Goal: Task Accomplishment & Management: Use online tool/utility

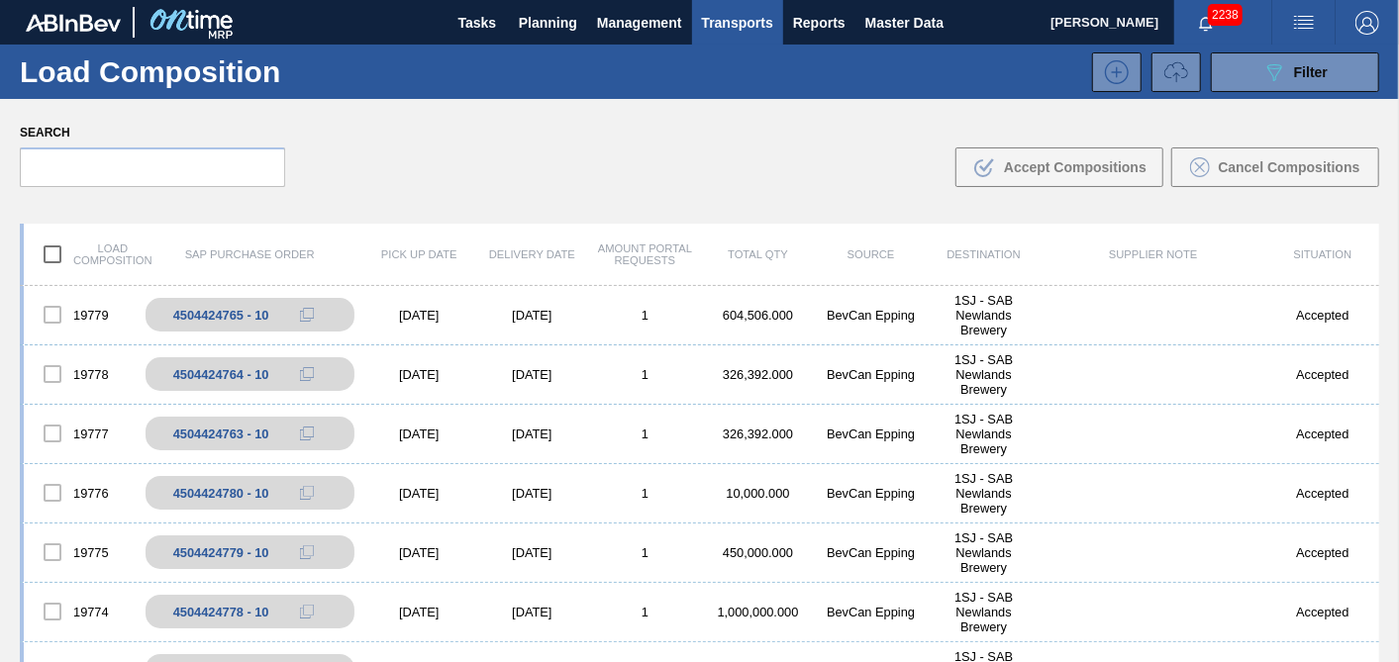
scroll to position [110, 0]
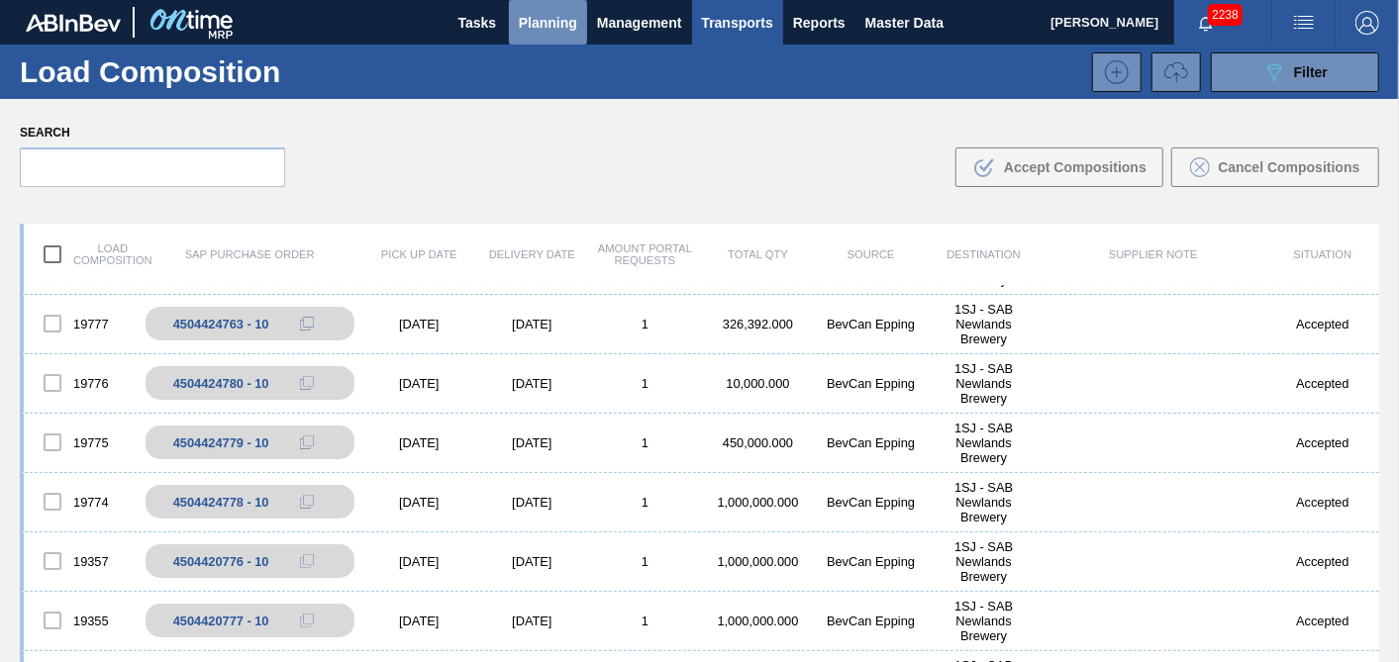
click at [519, 18] on span "Planning" at bounding box center [548, 23] width 58 height 24
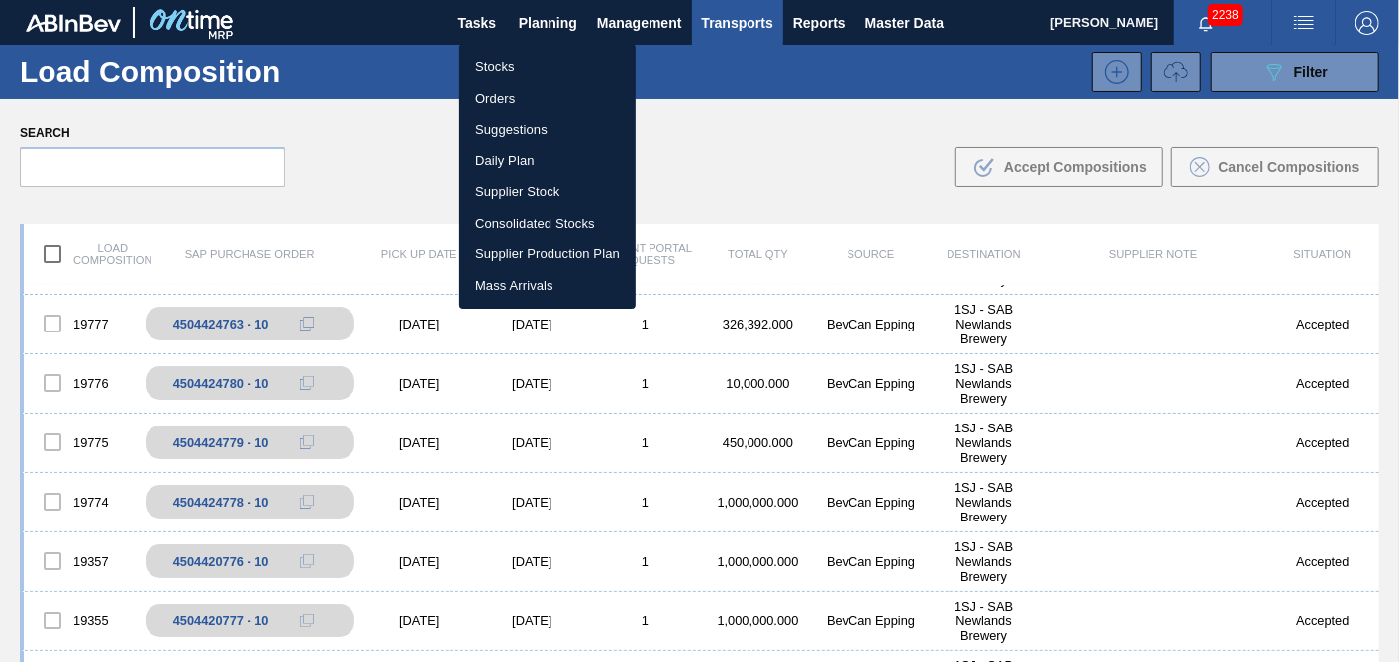
click at [506, 94] on li "Orders" at bounding box center [547, 99] width 176 height 32
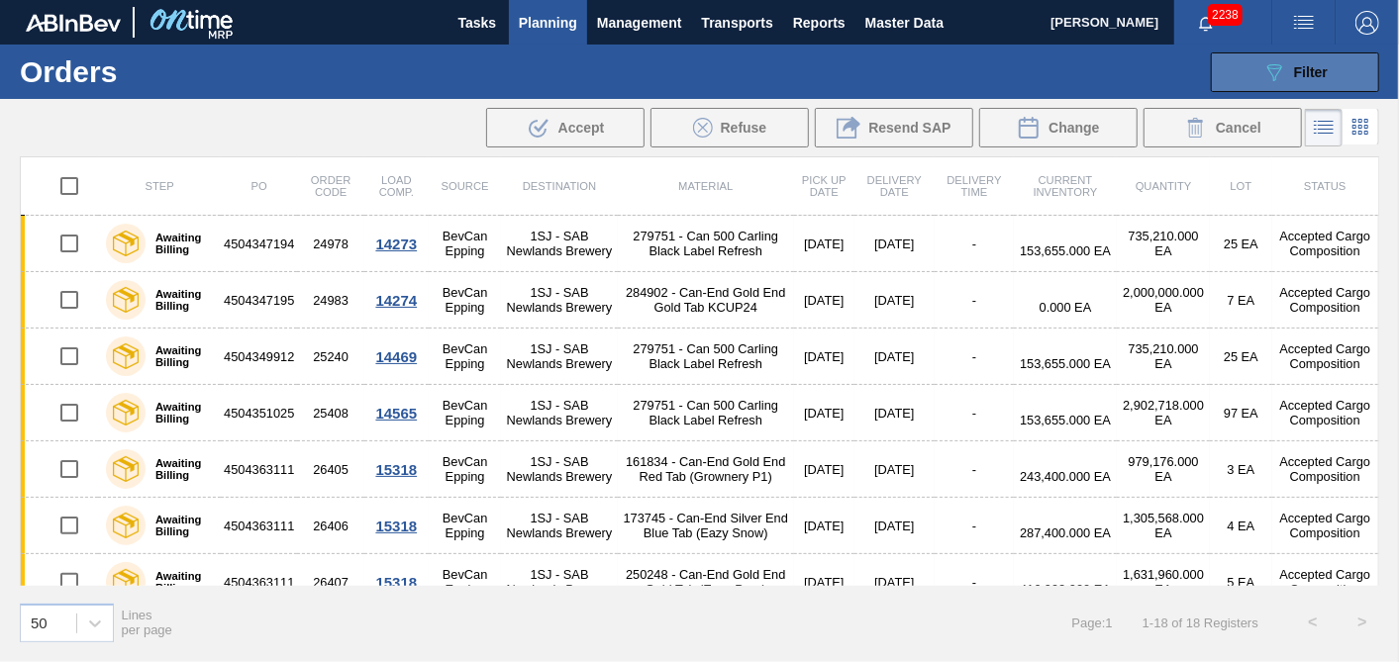
click at [1280, 64] on icon at bounding box center [1274, 72] width 15 height 17
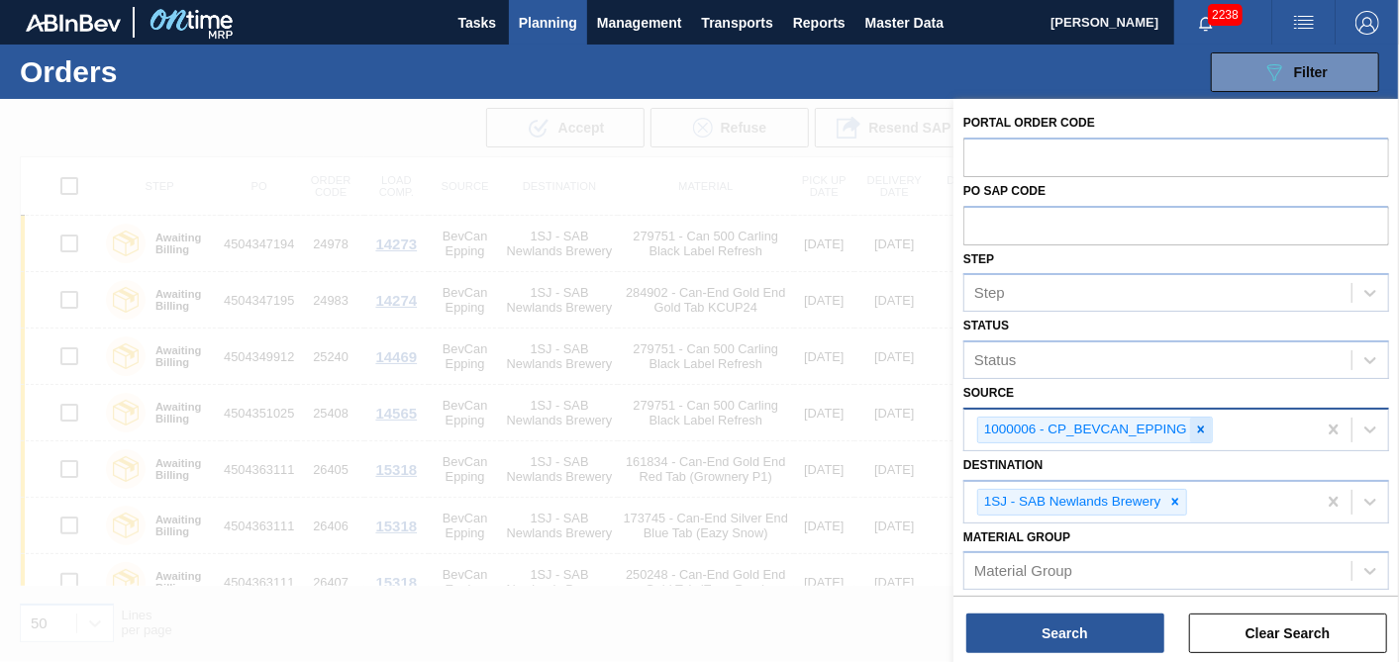
click at [1207, 429] on icon at bounding box center [1201, 430] width 14 height 14
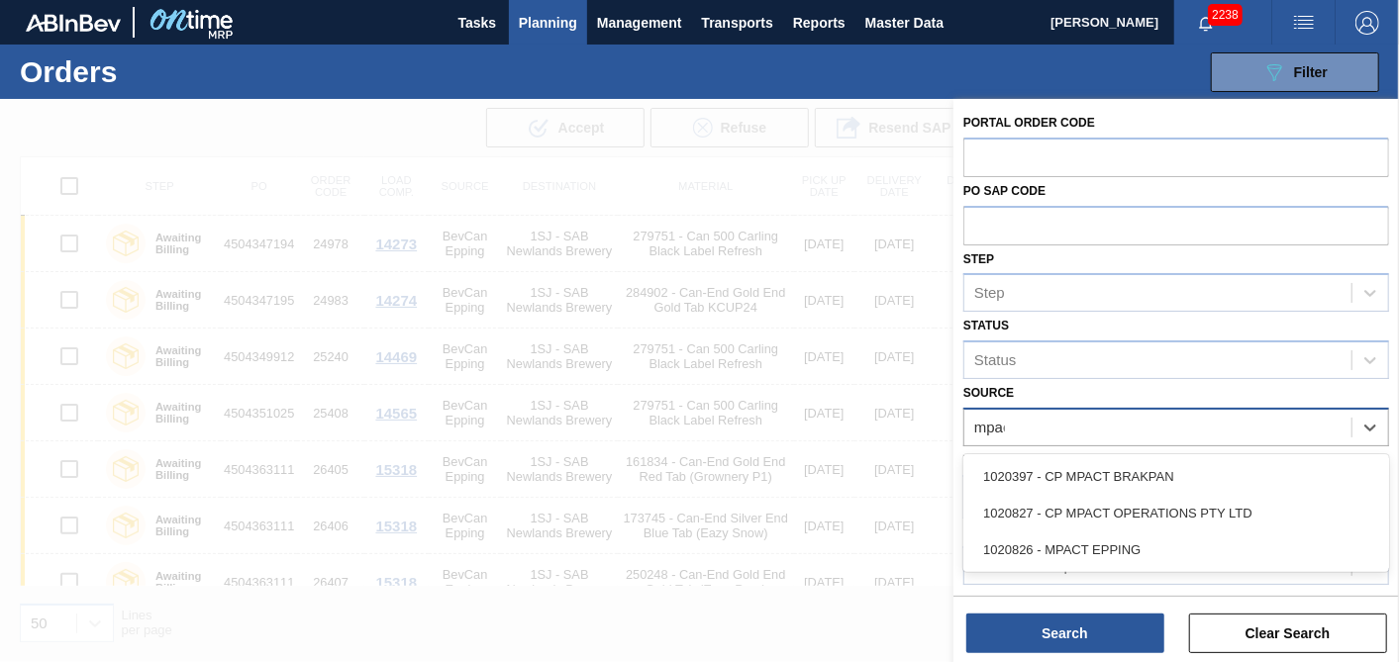
type input "mpact"
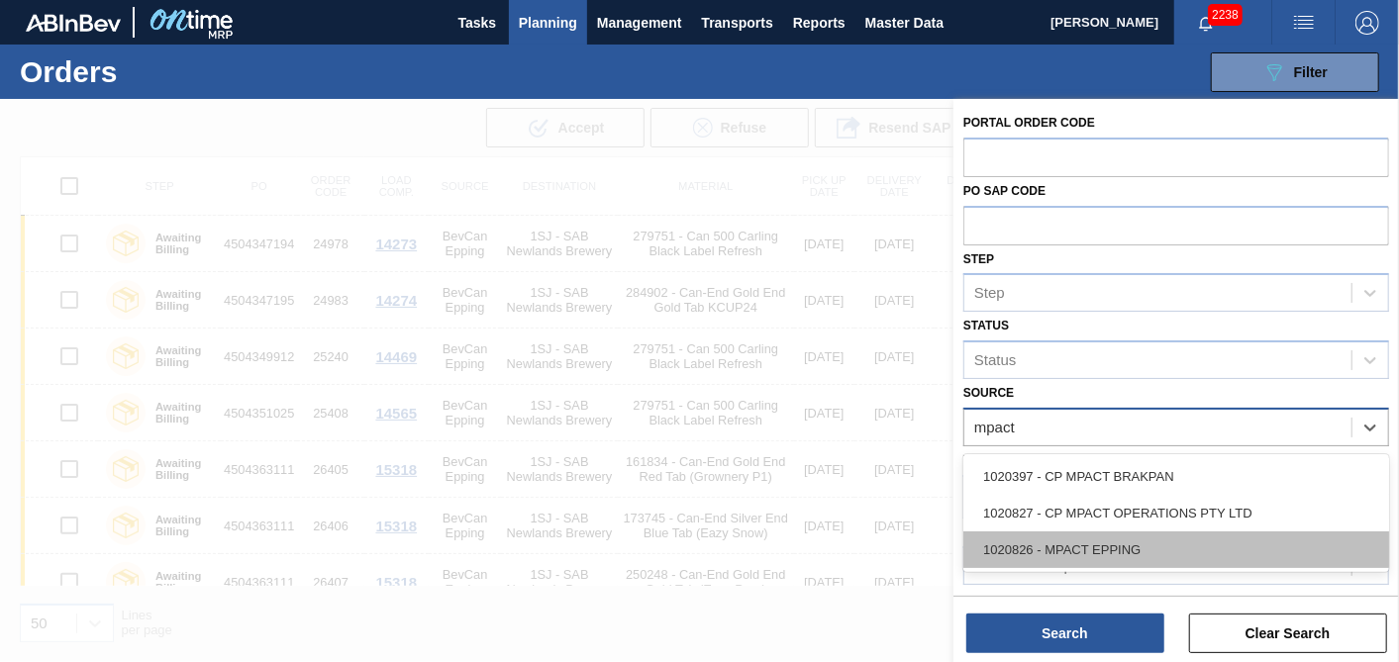
click at [1131, 546] on div "1020826 - MPACT EPPING" at bounding box center [1176, 550] width 426 height 37
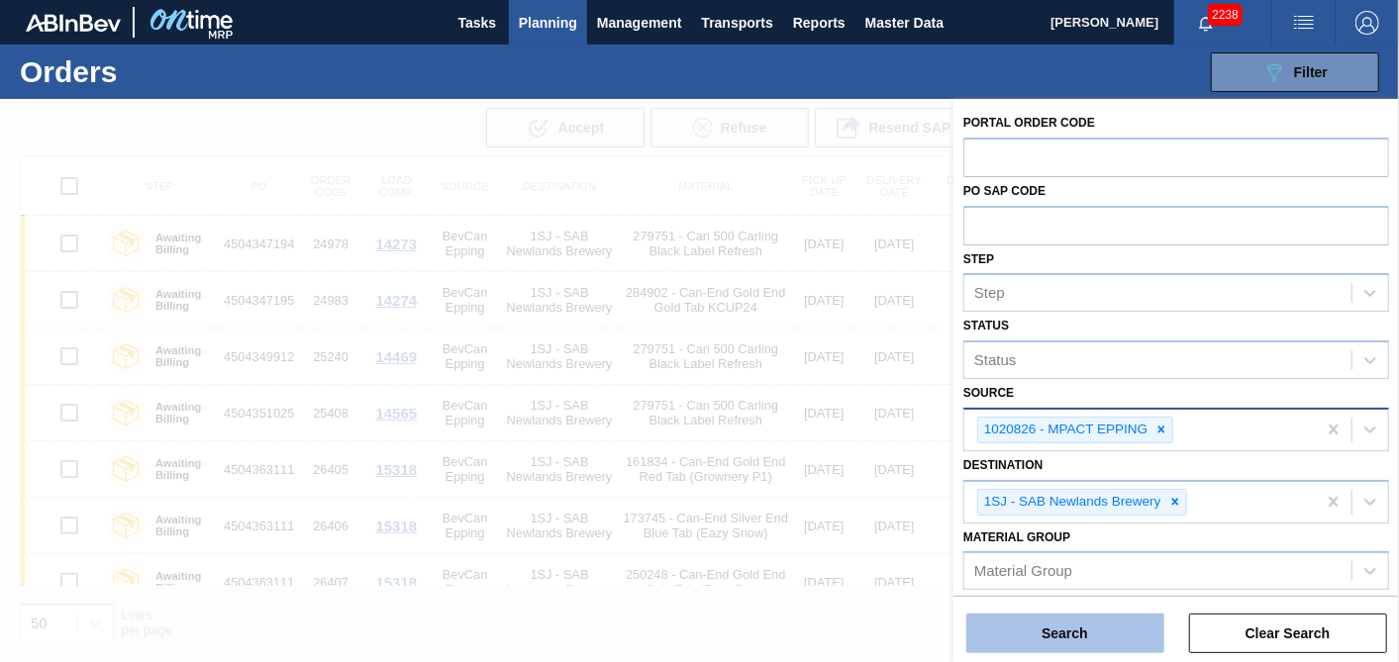
click at [1086, 645] on button "Search" at bounding box center [1065, 634] width 198 height 40
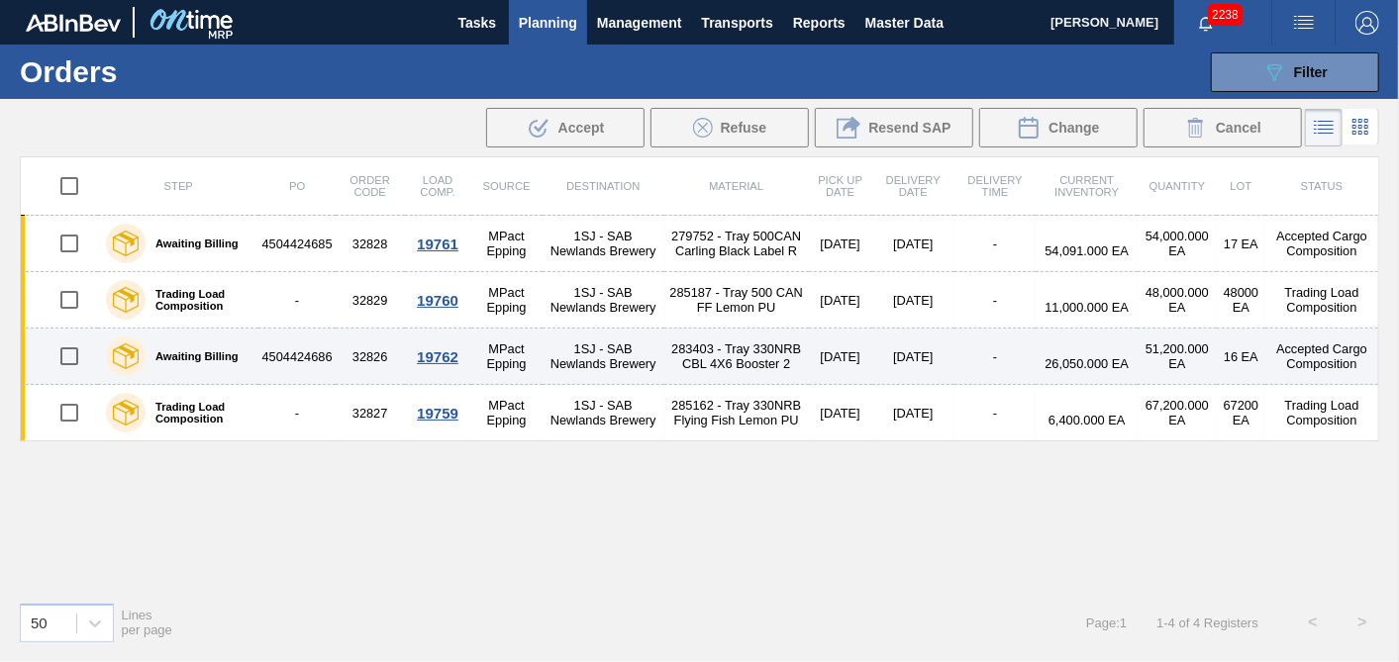
click at [427, 354] on div "19762" at bounding box center [438, 357] width 60 height 17
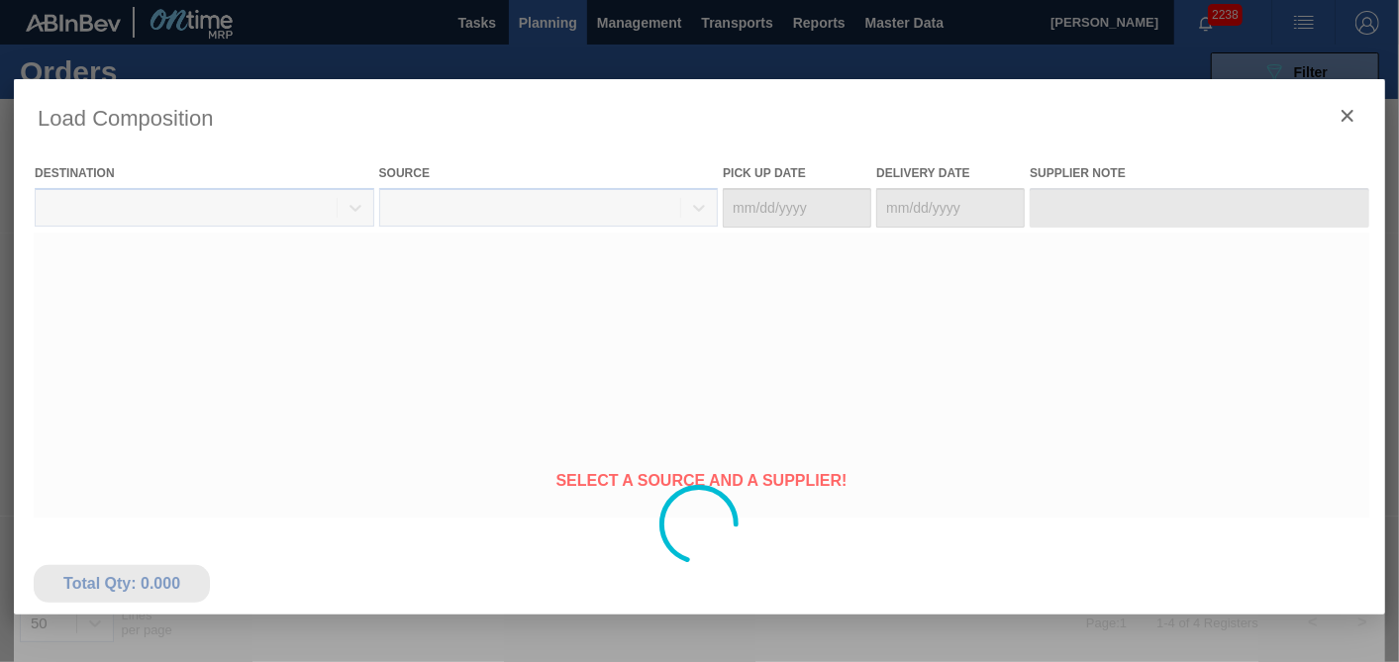
type Date "[DATE]"
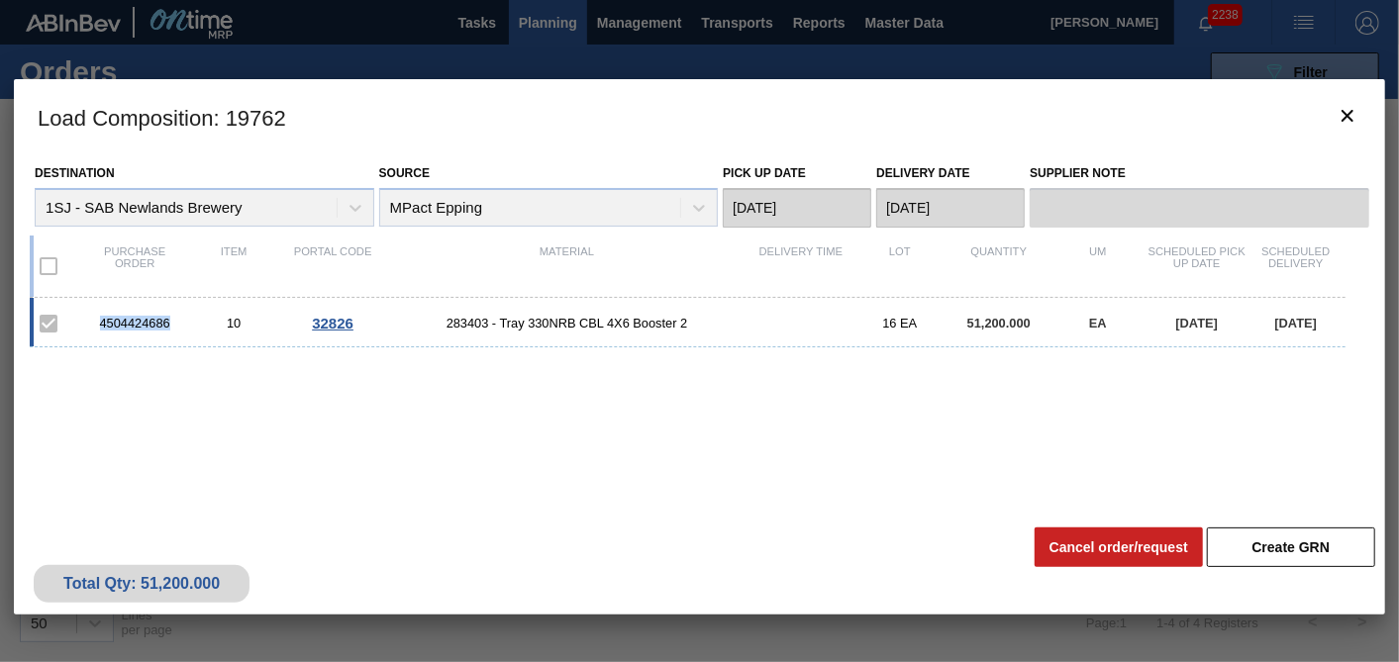
drag, startPoint x: 170, startPoint y: 326, endPoint x: 96, endPoint y: 325, distance: 74.3
click at [96, 325] on div "4504424686" at bounding box center [134, 323] width 99 height 15
copy div "4504424686"
click at [1341, 110] on icon "botão de ícone" at bounding box center [1348, 116] width 24 height 24
